Goal: Information Seeking & Learning: Learn about a topic

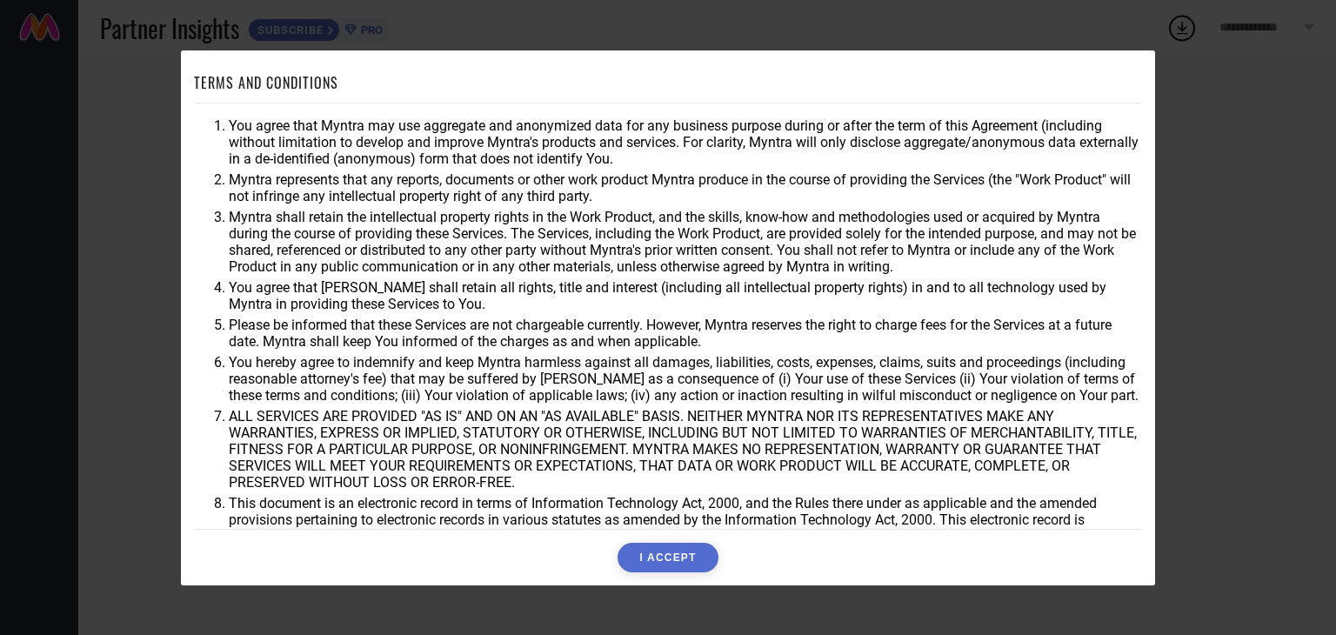
click at [677, 559] on button "I ACCEPT" at bounding box center [667, 558] width 100 height 30
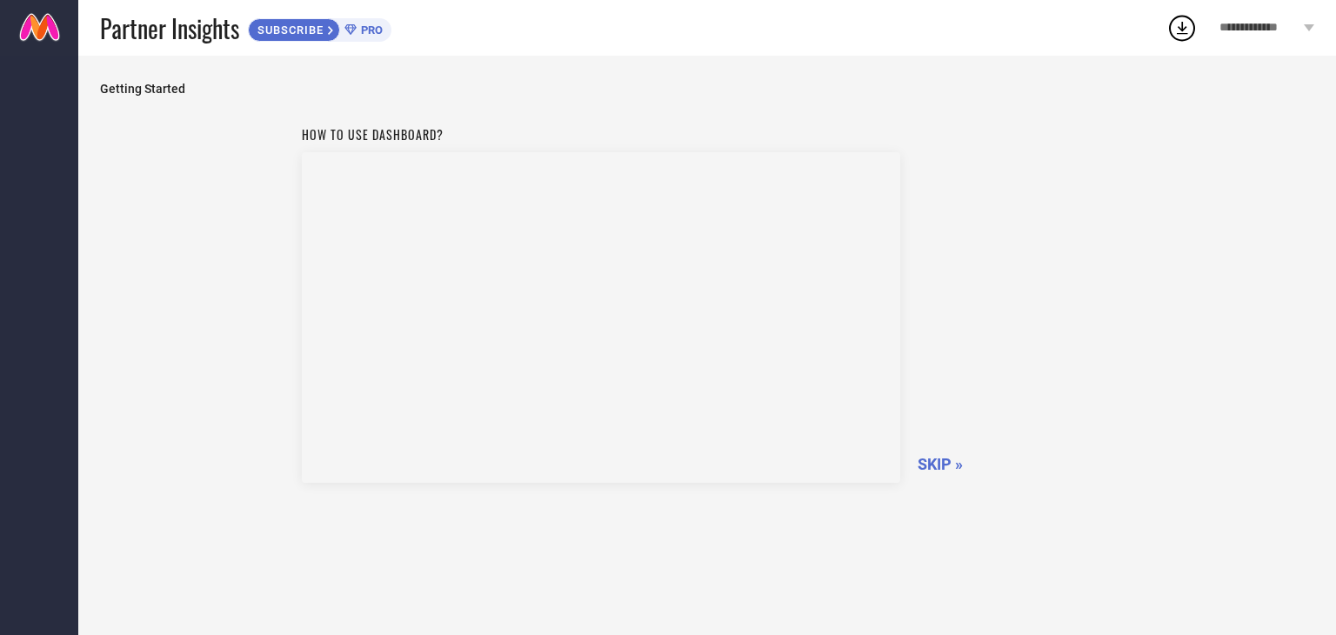
click at [943, 457] on span "SKIP »" at bounding box center [939, 464] width 45 height 18
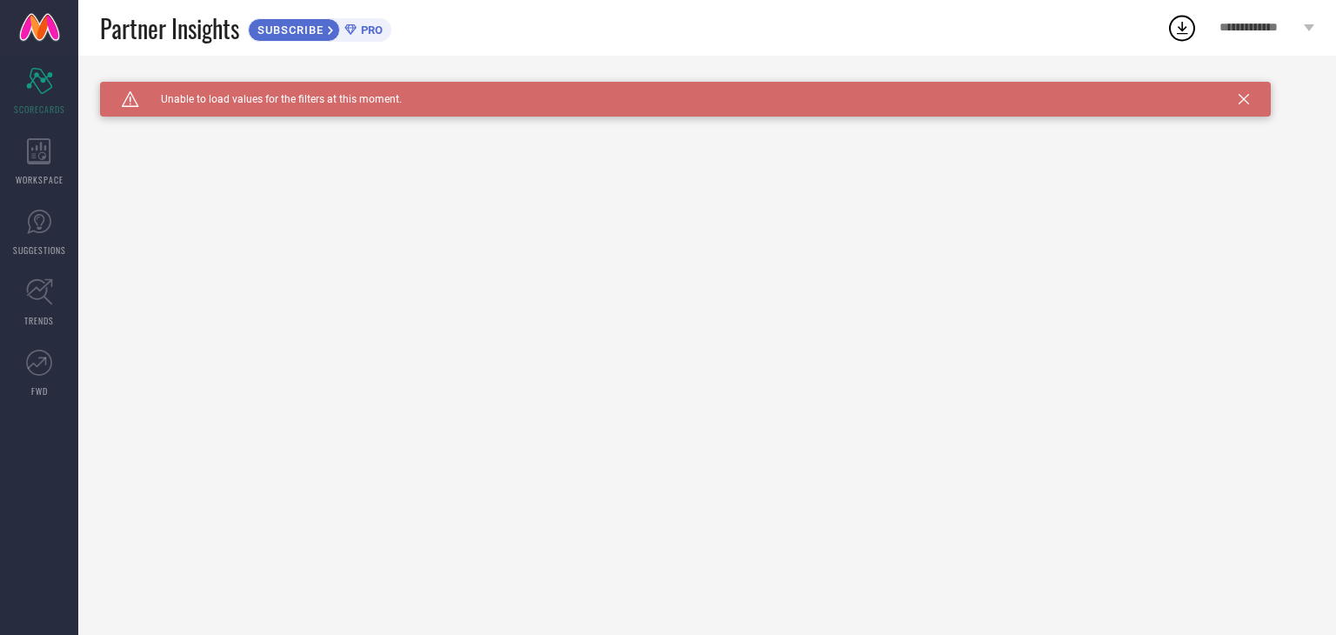
click at [1236, 102] on div "Caution Created with Sketch. Unable to load values for the filters at this mome…" at bounding box center [685, 99] width 1170 height 35
click at [24, 151] on div "WORKSPACE" at bounding box center [39, 162] width 78 height 70
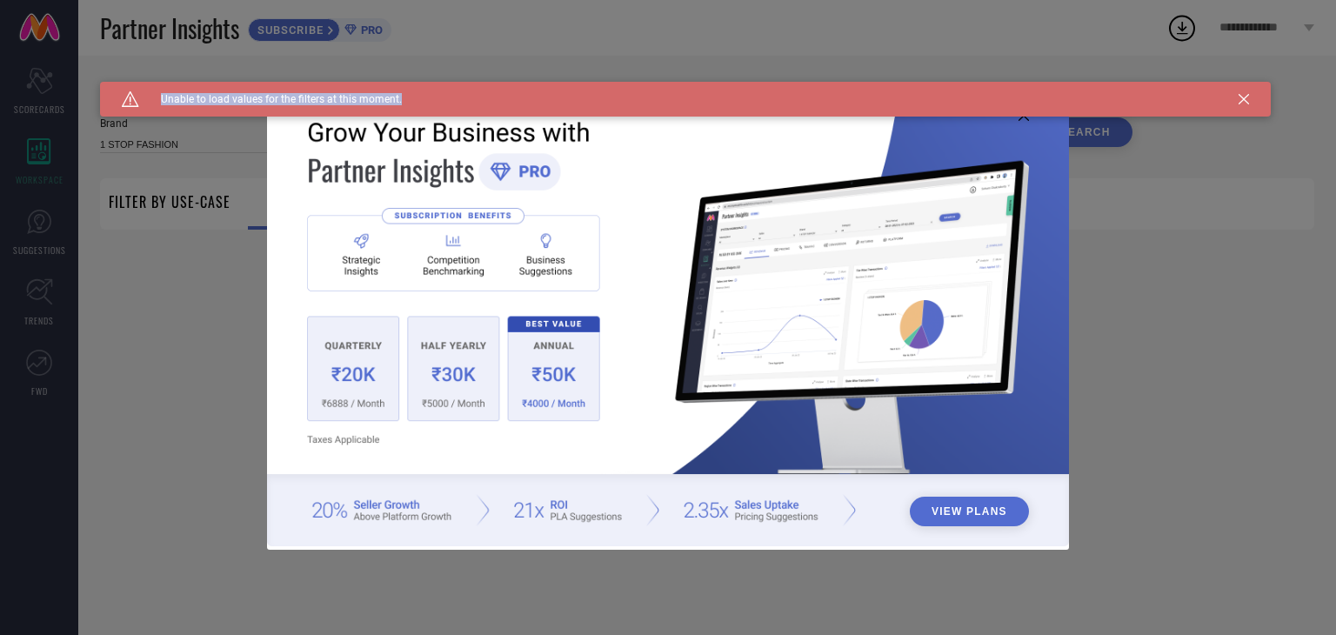
type input "1 STOP FASHION"
type input "All"
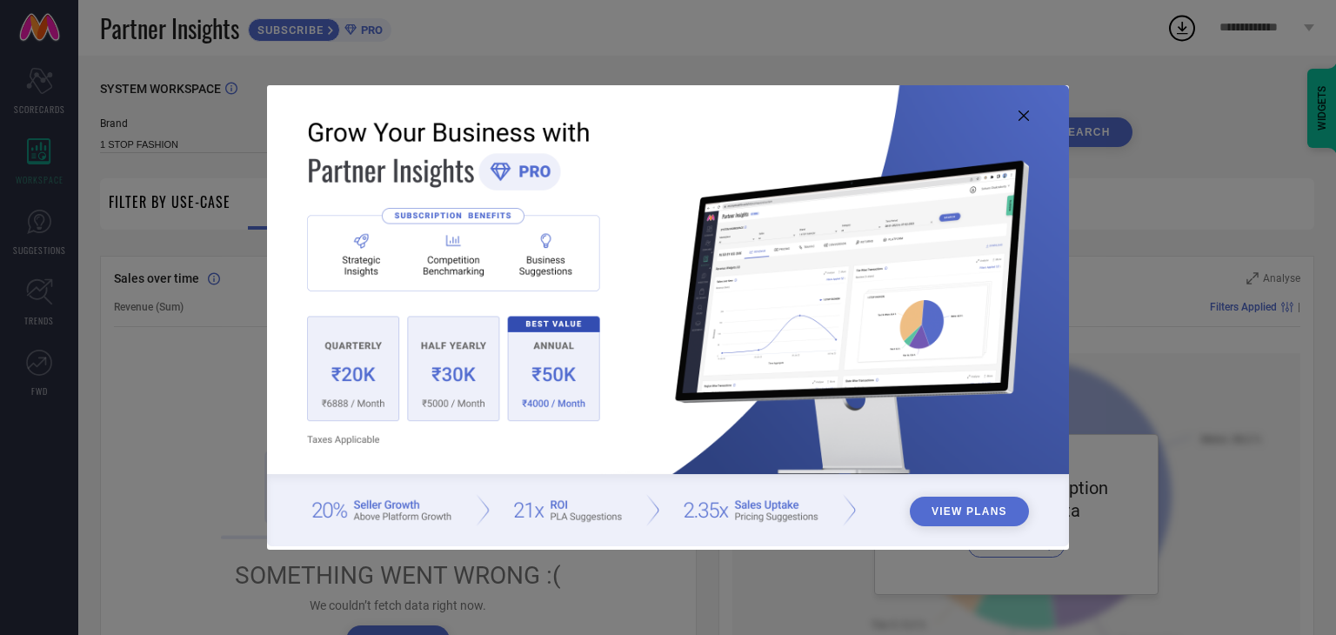
click at [1019, 113] on icon at bounding box center [1023, 115] width 10 height 10
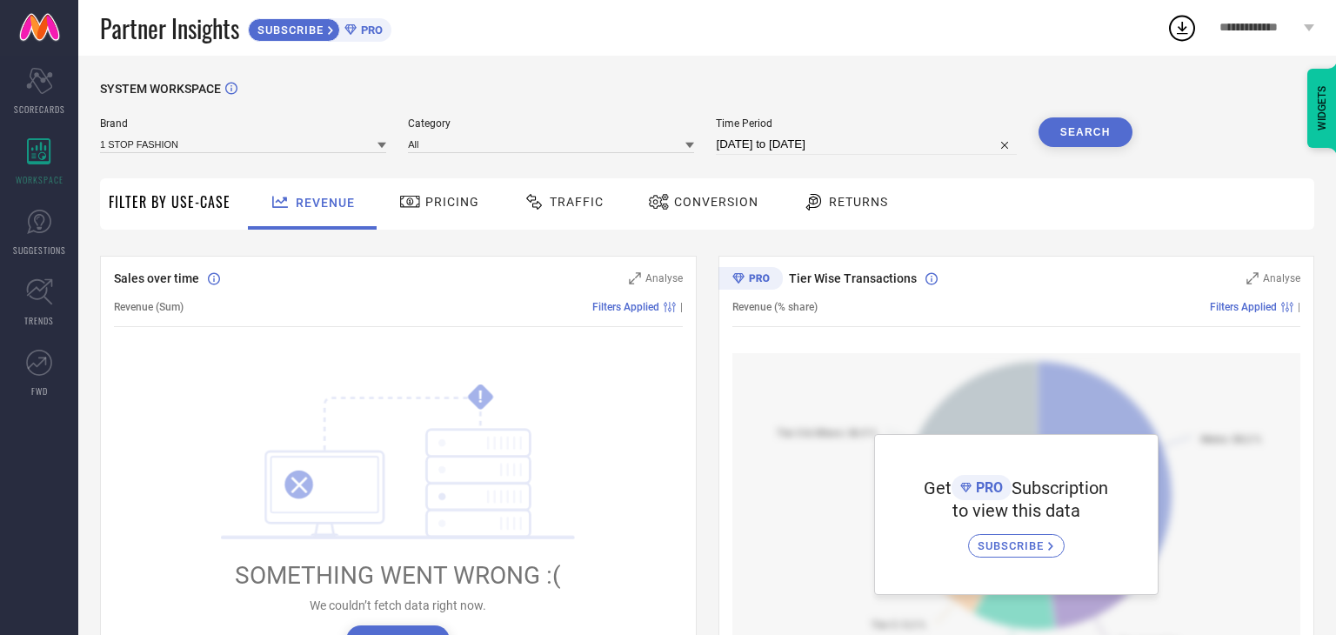
click at [450, 215] on div "Pricing" at bounding box center [439, 202] width 89 height 30
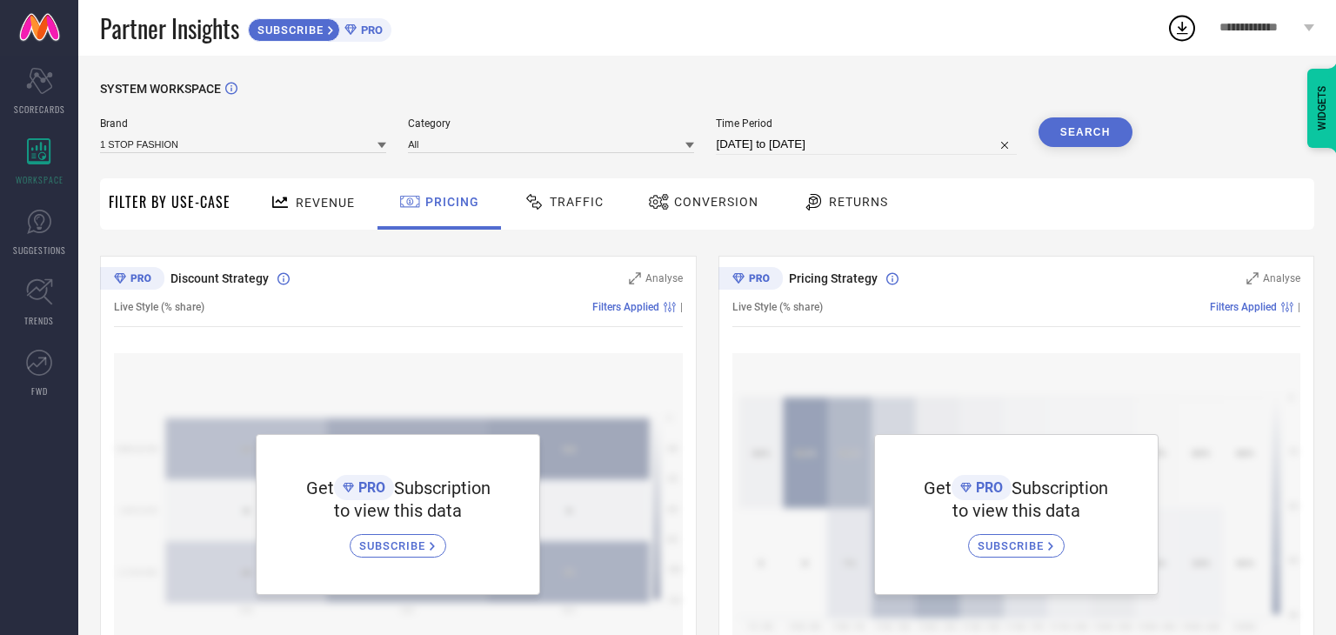
click at [550, 194] on div "Traffic" at bounding box center [563, 202] width 89 height 30
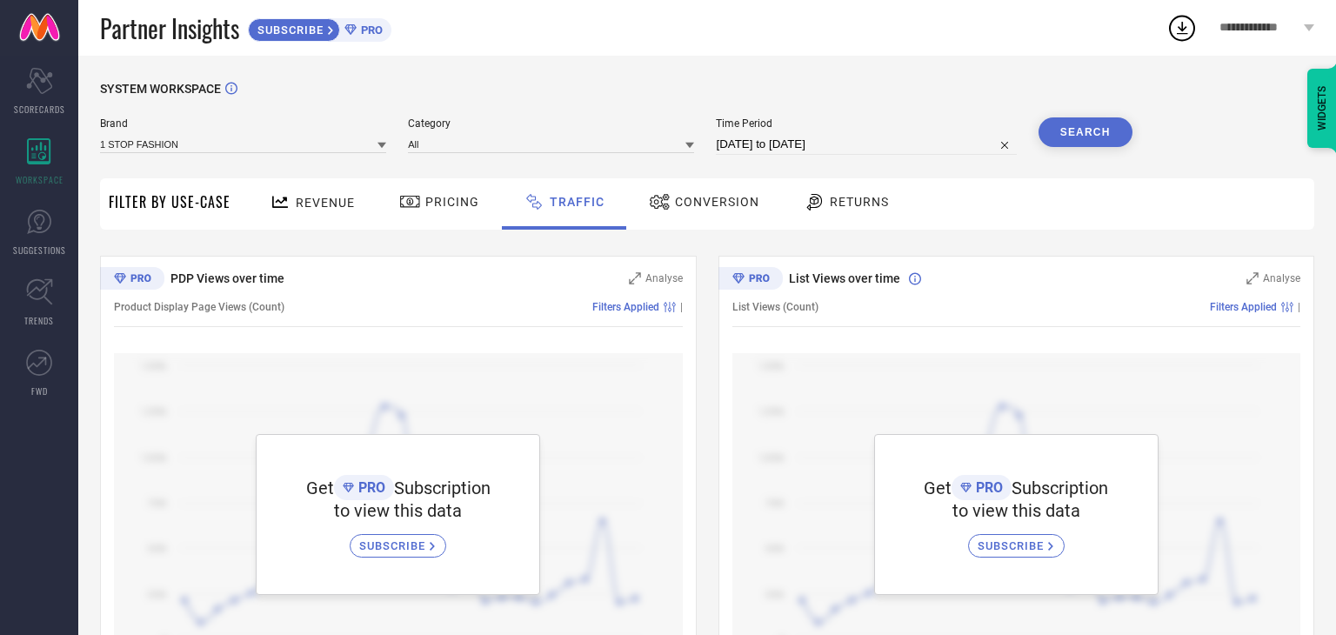
click at [692, 194] on div "Conversion" at bounding box center [703, 202] width 119 height 30
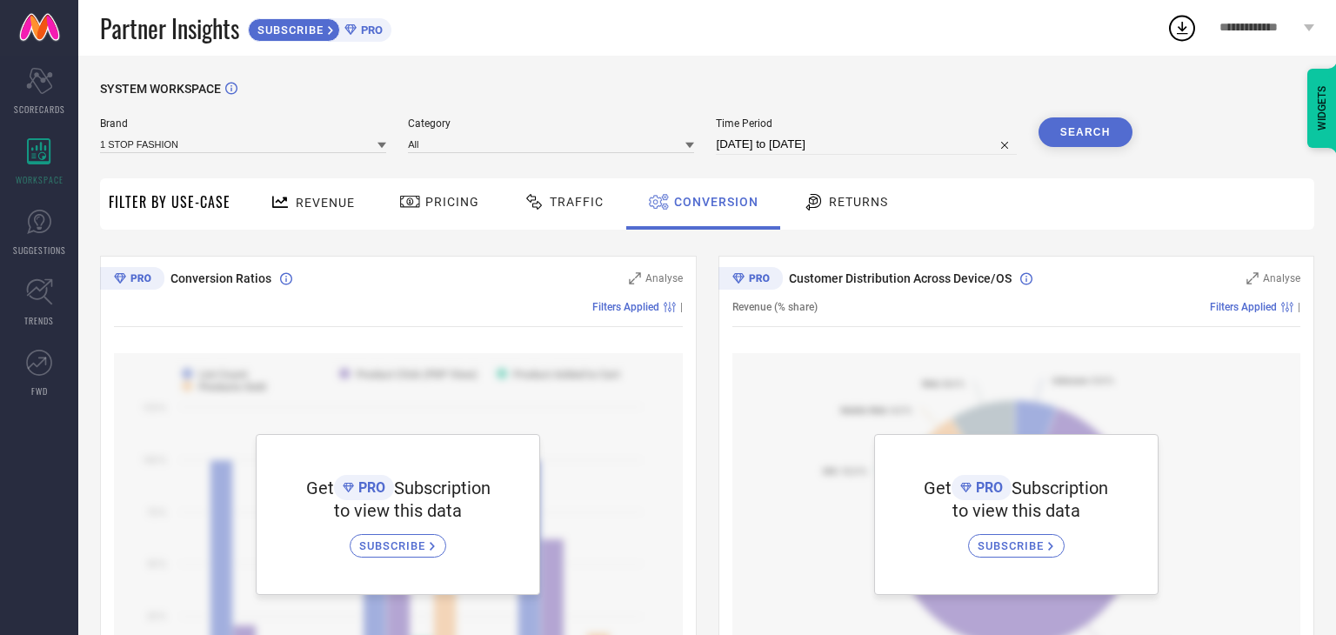
click at [803, 198] on icon at bounding box center [814, 201] width 22 height 21
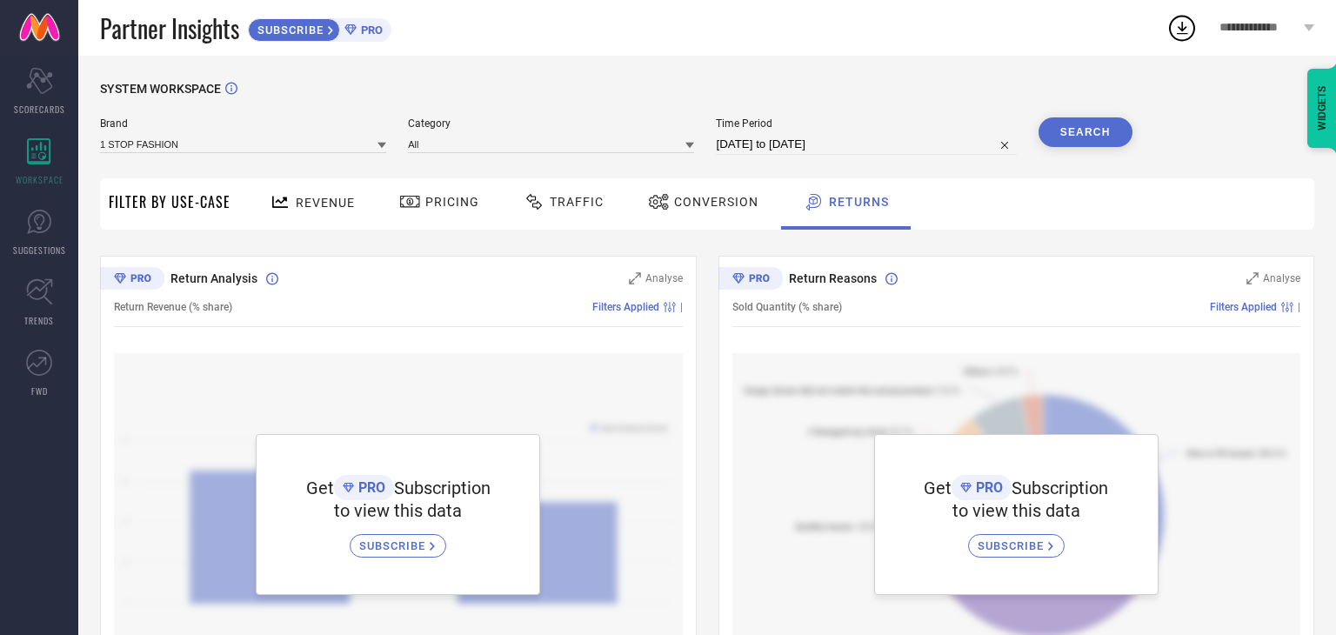
click at [334, 192] on div "Revenue" at bounding box center [312, 202] width 94 height 30
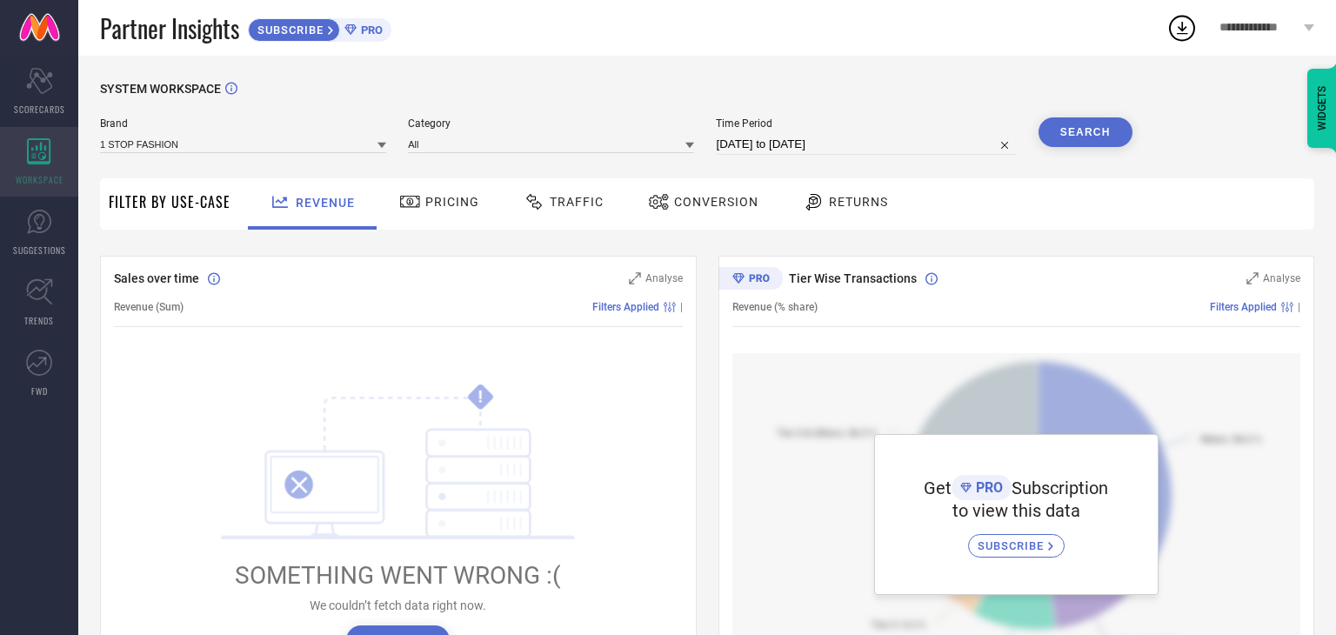
click at [30, 179] on span "WORKSPACE" at bounding box center [40, 179] width 48 height 13
click at [25, 250] on span "SUGGESTIONS" at bounding box center [39, 249] width 53 height 13
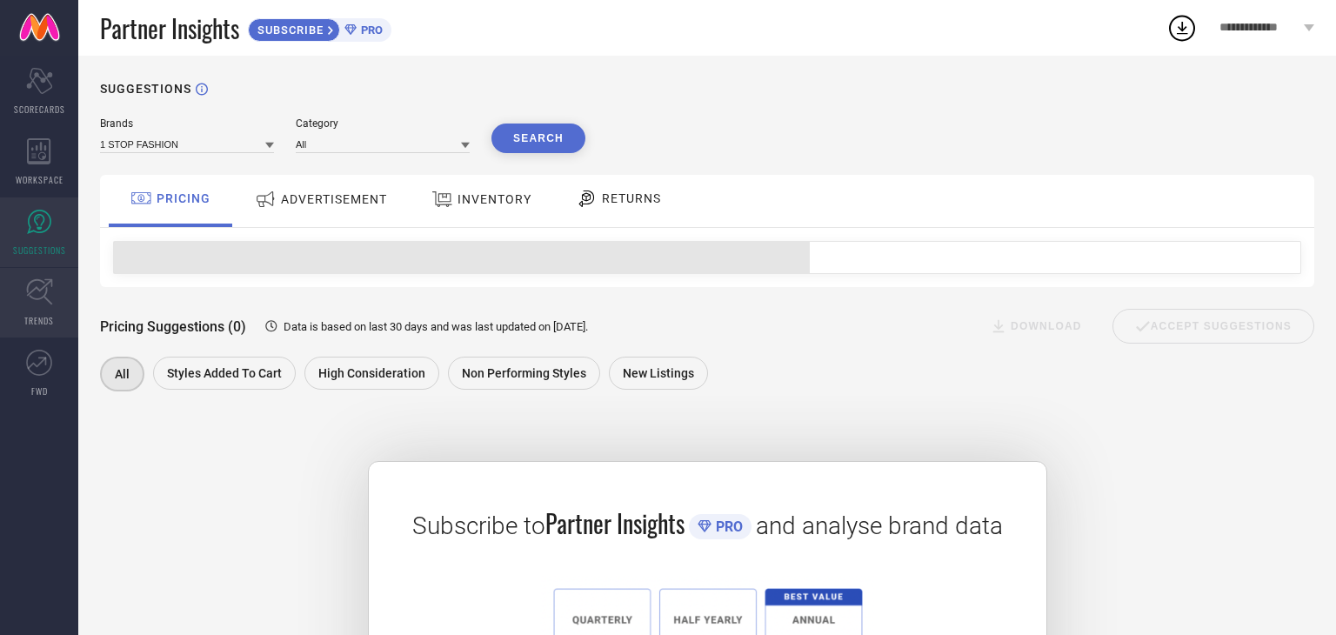
click at [0, 300] on link "TRENDS" at bounding box center [39, 303] width 78 height 70
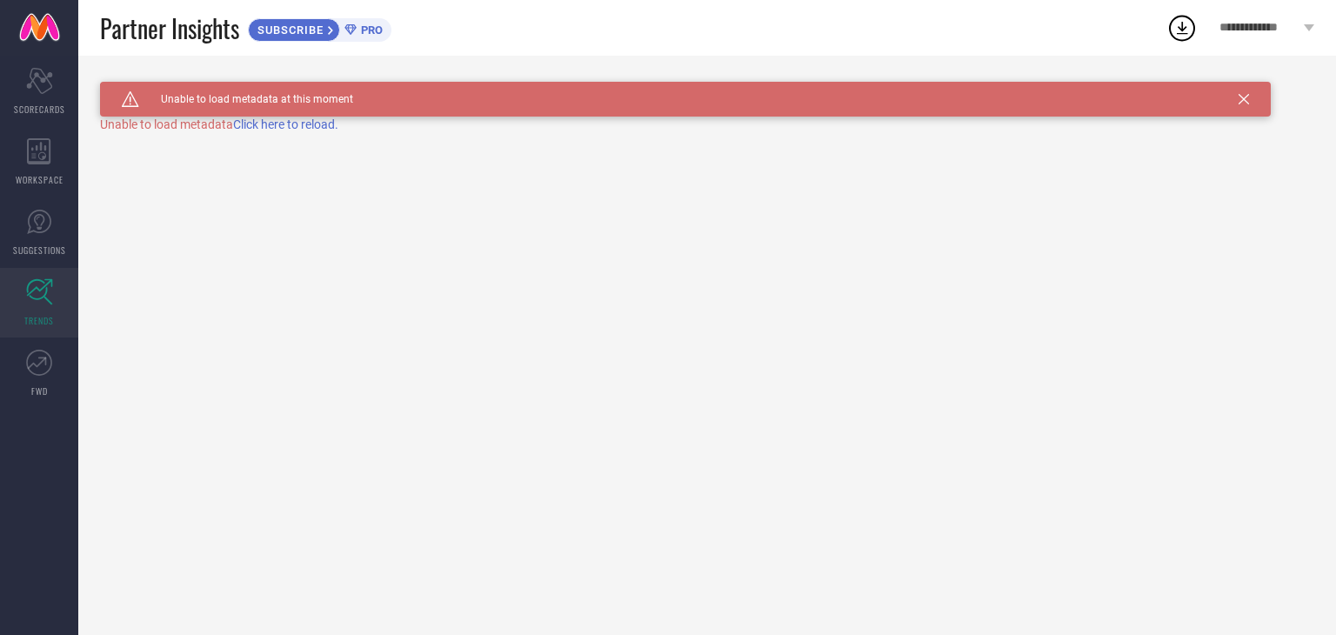
click at [42, 377] on link "FWD" at bounding box center [39, 373] width 78 height 70
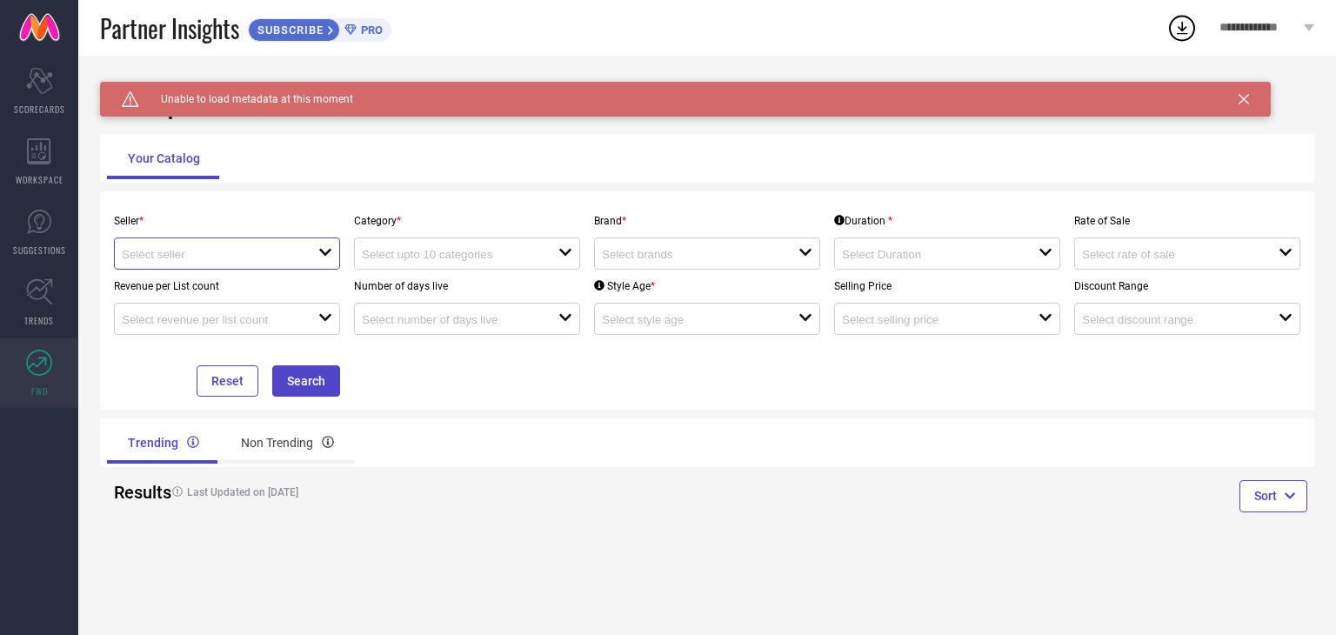
click at [277, 257] on input at bounding box center [210, 254] width 177 height 13
drag, startPoint x: 259, startPoint y: 281, endPoint x: 481, endPoint y: 257, distance: 223.1
click at [260, 281] on li "Myntra ( MINT_1 )" at bounding box center [227, 287] width 224 height 31
type input "Myntra ( MINT_1 )"
click at [481, 257] on input at bounding box center [450, 254] width 177 height 13
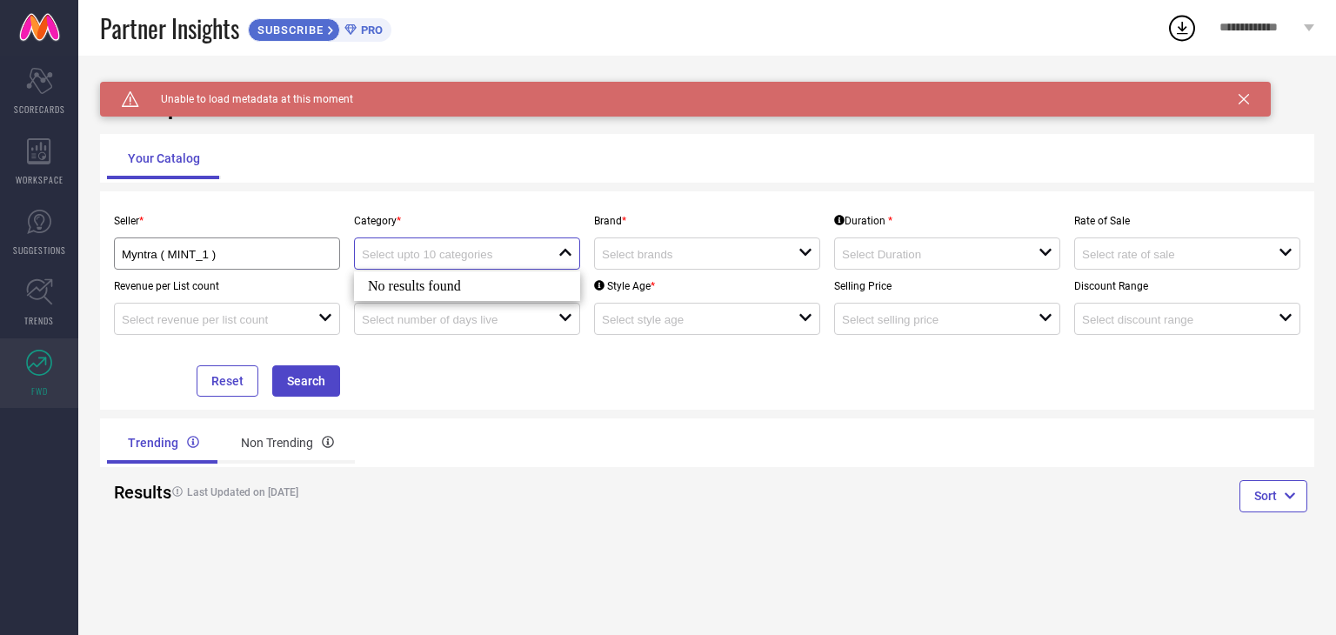
click at [495, 261] on input at bounding box center [450, 254] width 177 height 13
click at [258, 446] on div "Non Trending" at bounding box center [287, 443] width 135 height 42
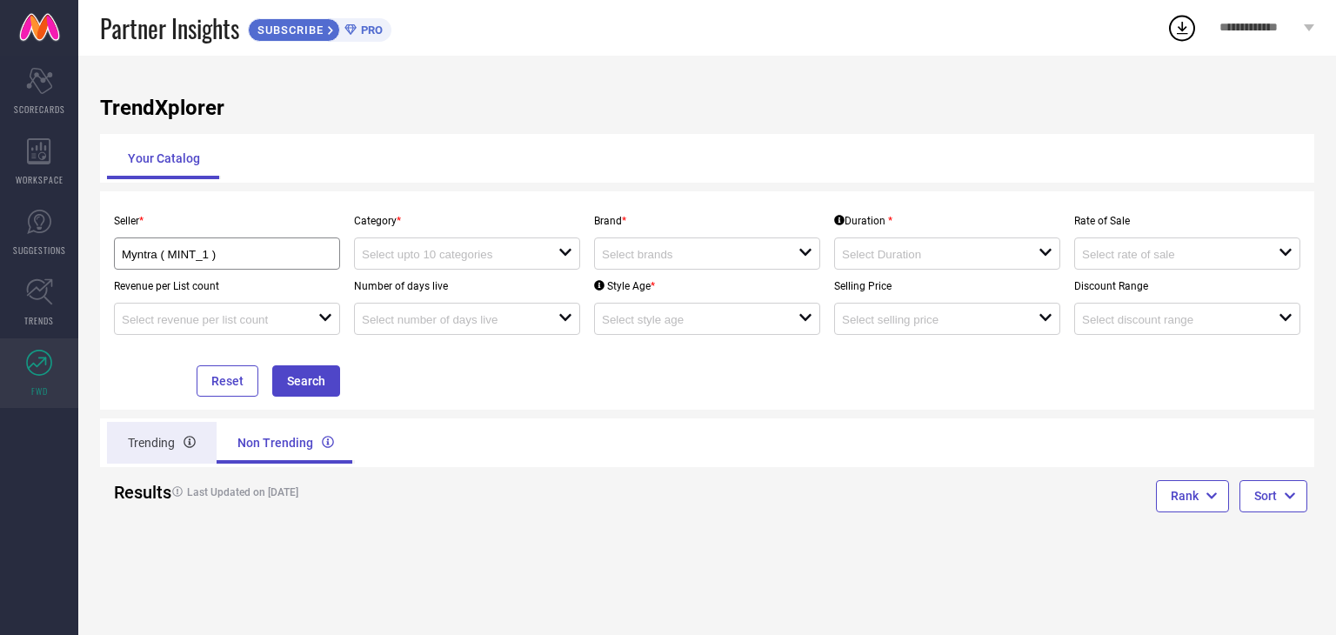
click at [150, 453] on div "Trending" at bounding box center [162, 443] width 110 height 42
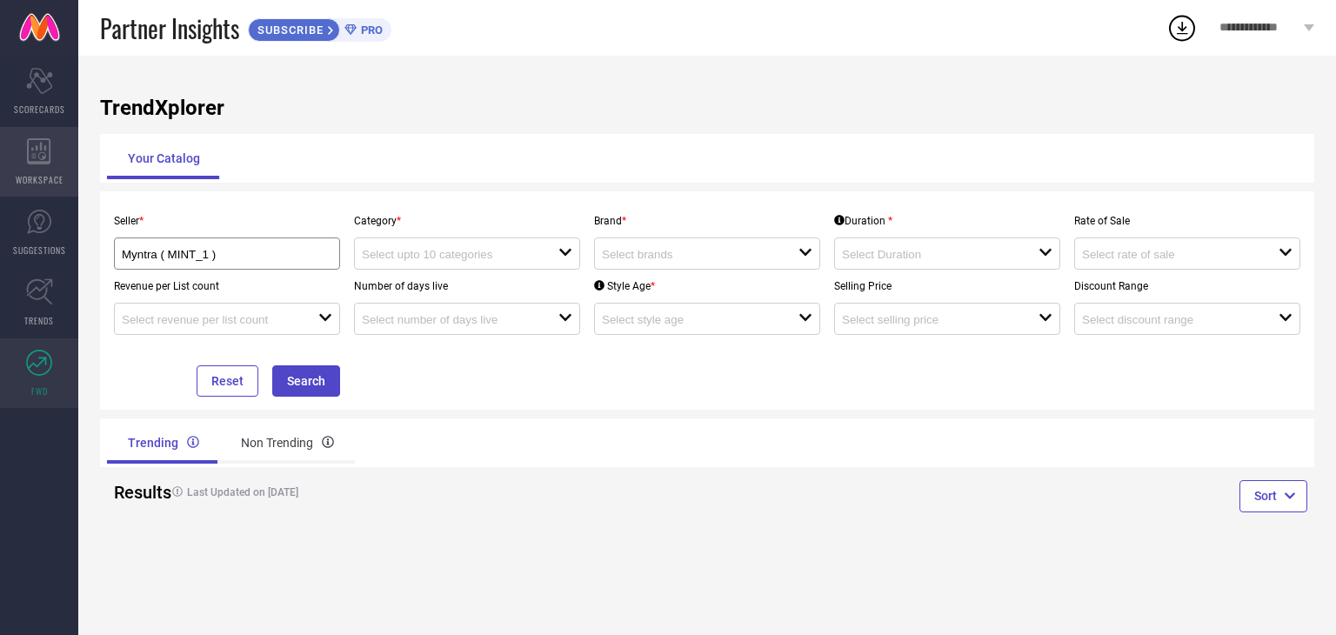
click at [28, 161] on icon at bounding box center [38, 151] width 23 height 26
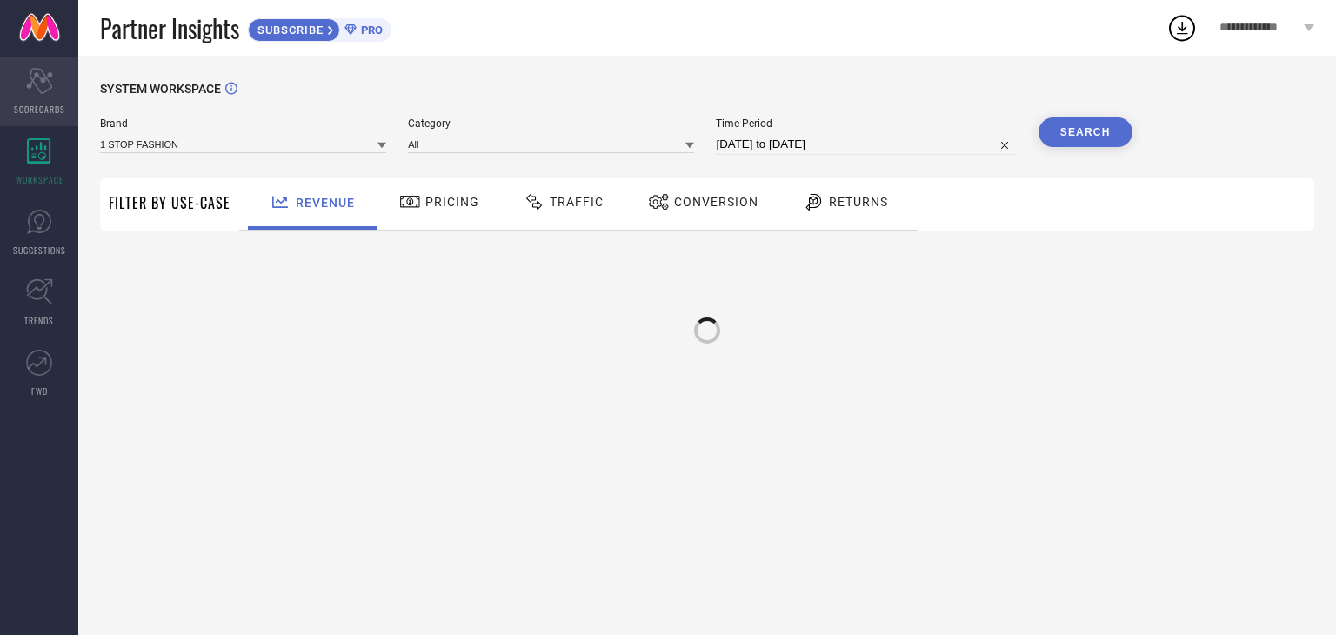
type input "1 STOP FASHION"
type input "All"
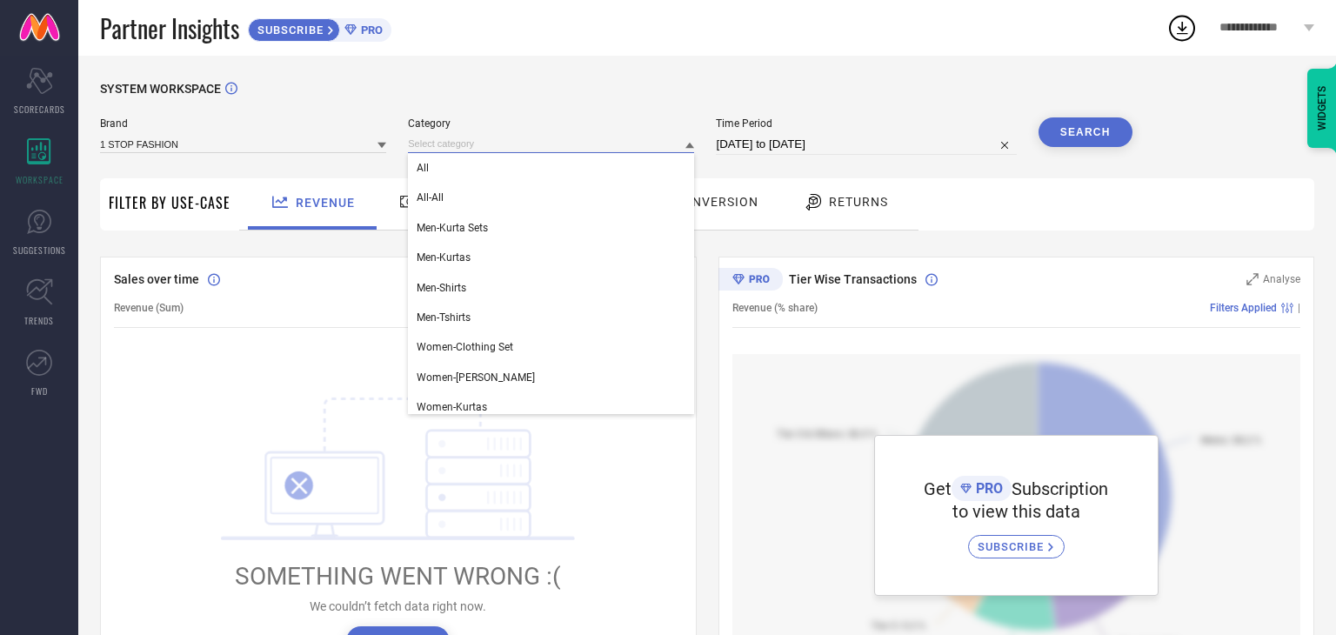
click at [478, 146] on input at bounding box center [551, 144] width 286 height 18
drag, startPoint x: 501, startPoint y: 168, endPoint x: 637, endPoint y: 190, distance: 138.2
click at [501, 169] on div "All" at bounding box center [551, 168] width 286 height 30
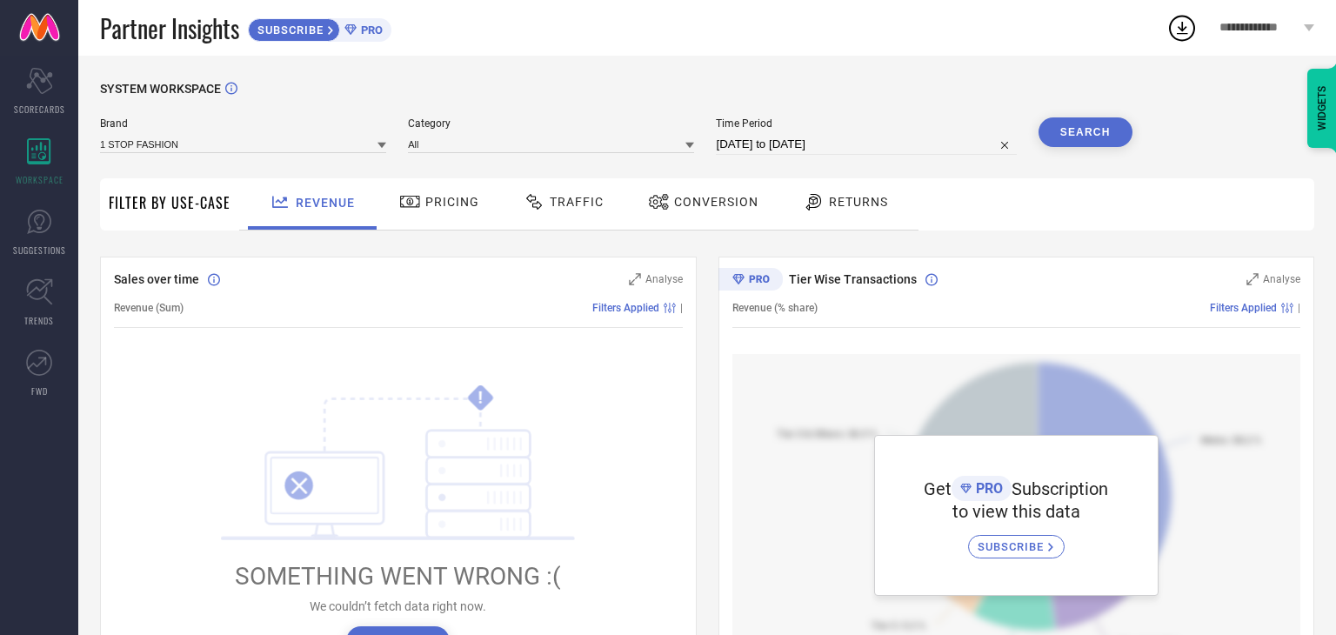
drag, startPoint x: 1113, startPoint y: 136, endPoint x: 807, endPoint y: 194, distance: 311.6
click at [1112, 136] on button "Search" at bounding box center [1085, 132] width 94 height 30
click at [28, 104] on span "SCORECARDS" at bounding box center [39, 109] width 51 height 13
